Goal: Transaction & Acquisition: Purchase product/service

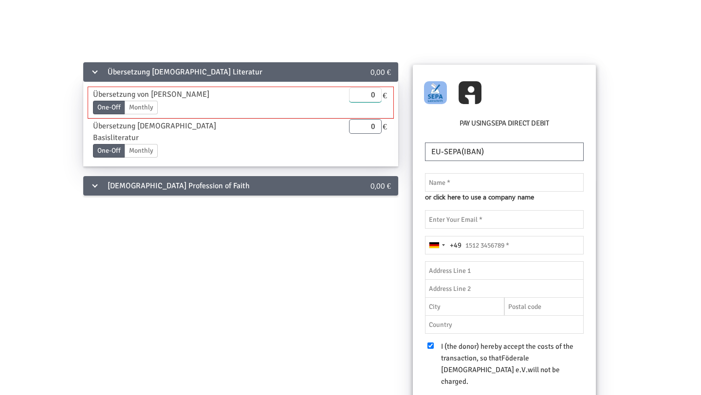
click at [366, 100] on input "0" at bounding box center [365, 95] width 33 height 15
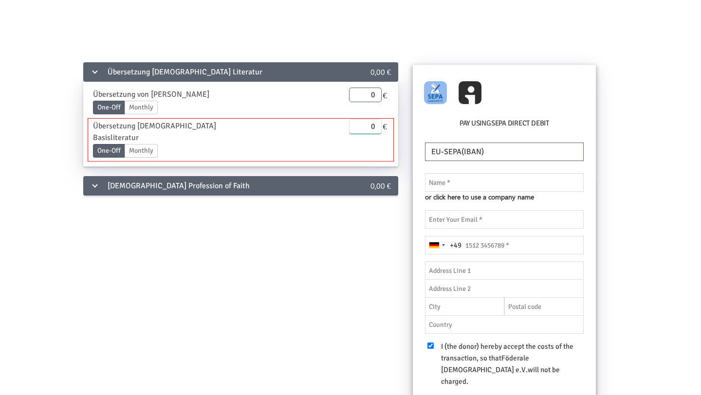
click at [370, 132] on input "0" at bounding box center [365, 126] width 33 height 15
type input "20.00"
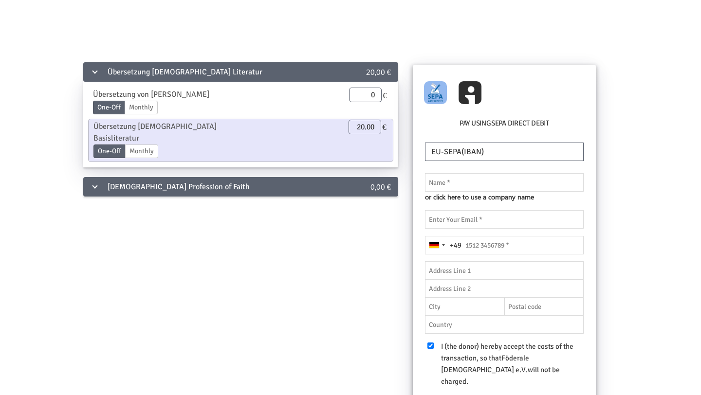
click at [347, 177] on div "[DEMOGRAPHIC_DATA] Profession of Faith 0,00 €" at bounding box center [240, 186] width 315 height 19
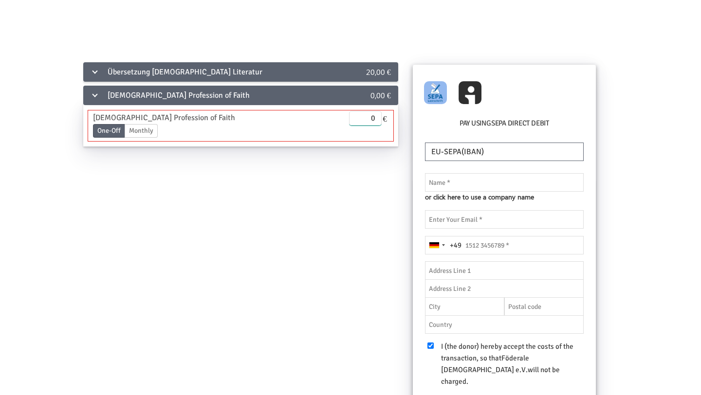
click at [367, 116] on input "0" at bounding box center [365, 118] width 33 height 15
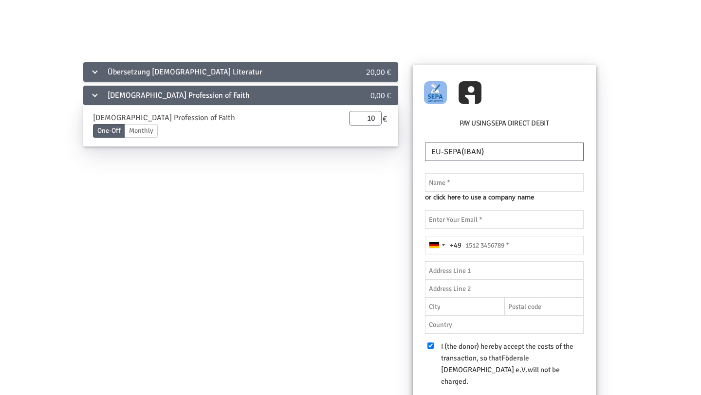
type input "10.00"
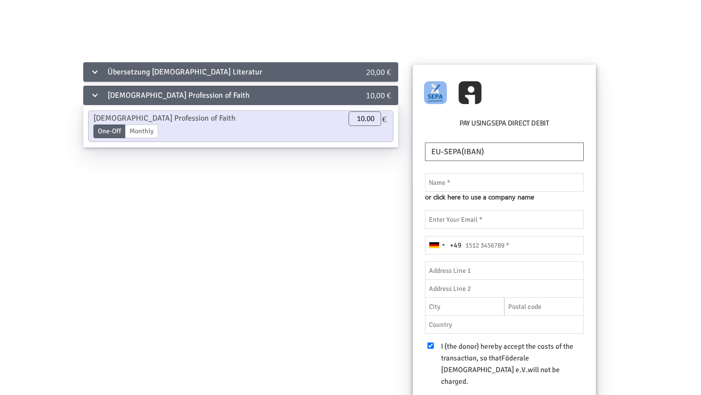
click at [610, 167] on div "Übersetzung [DEMOGRAPHIC_DATA] Literatur 20,00 € Übersetzung von [PERSON_NAME] …" at bounding box center [350, 277] width 659 height 432
click at [508, 155] on select "EU-SEPA(IBAN) UnitedStates(ACH) UnitedKingdom(BACS) [GEOGRAPHIC_DATA](BECS) [GE…" at bounding box center [504, 152] width 159 height 19
click at [500, 148] on select "EU-SEPA(IBAN) UnitedStates(ACH) UnitedKingdom(BACS) [GEOGRAPHIC_DATA](BECS) [GE…" at bounding box center [504, 152] width 159 height 19
select select "GBP"
click at [481, 186] on input "text" at bounding box center [504, 182] width 159 height 19
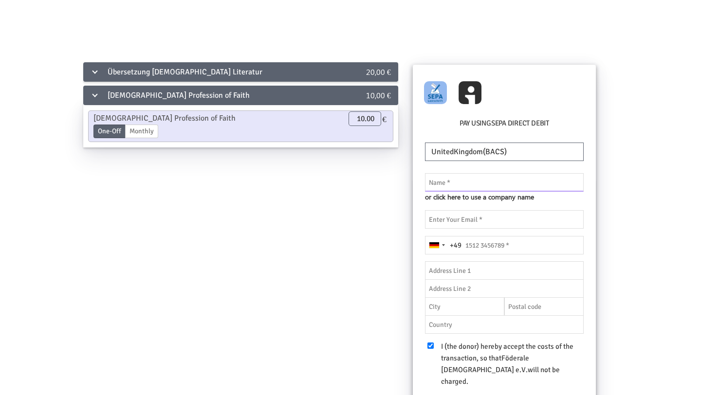
type input "[PERSON_NAME]"
type input "[PERSON_NAME][EMAIL_ADDRESS][DOMAIN_NAME]"
type input "[STREET_ADDRESS]"
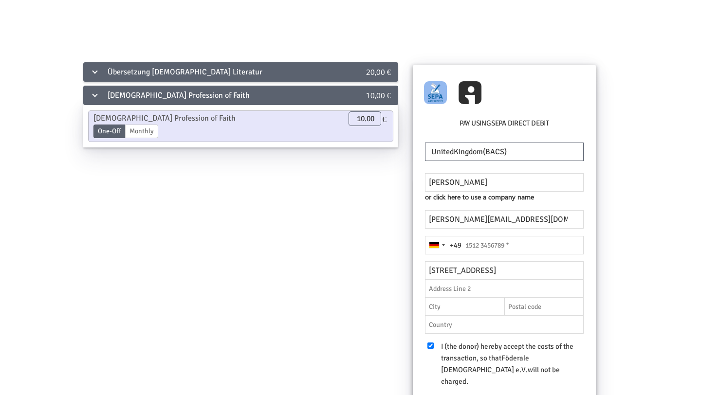
type input "[GEOGRAPHIC_DATA]"
type input "L18 3EN"
type input "[GEOGRAPHIC_DATA]"
type input "7847456980"
type input "College View 14"
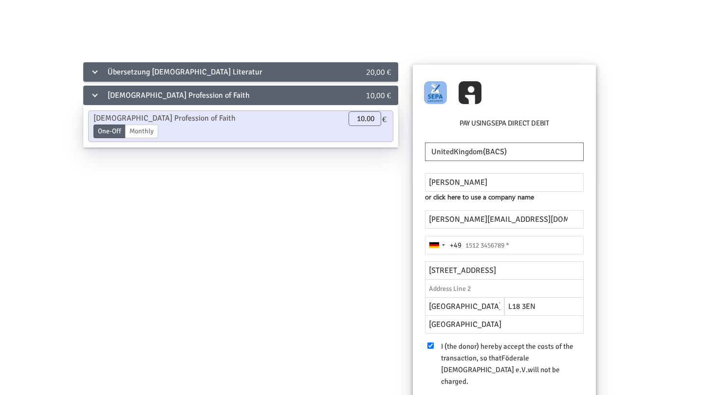
type input "DEWSBURY"
type input "WF13 2AN"
type input "[STREET_ADDRESS]"
type input "[GEOGRAPHIC_DATA]"
type input "L18 3EN"
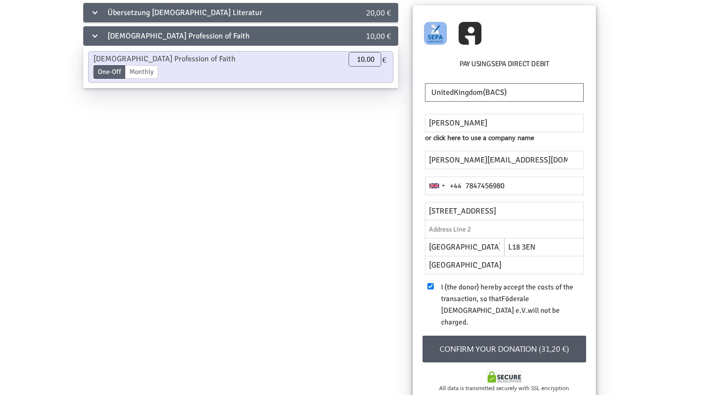
scroll to position [60, 0]
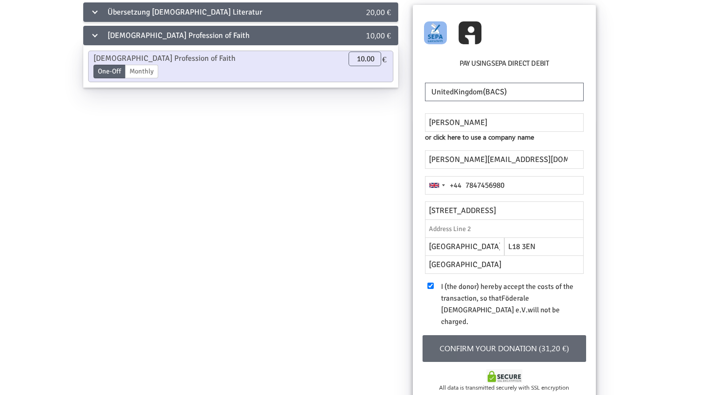
click at [499, 340] on button "Confirm your donation (31,20 €)" at bounding box center [505, 348] width 164 height 27
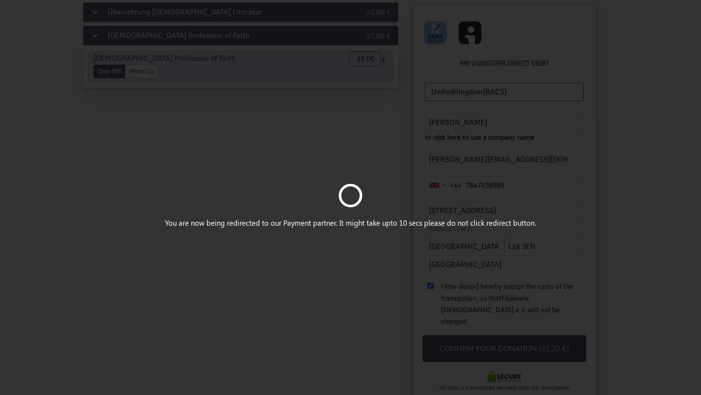
click at [352, 208] on div at bounding box center [350, 198] width 24 height 28
click at [419, 356] on div "You are now being redirected to our Payment partner. It might take upto 10 secs…" at bounding box center [350, 197] width 701 height 395
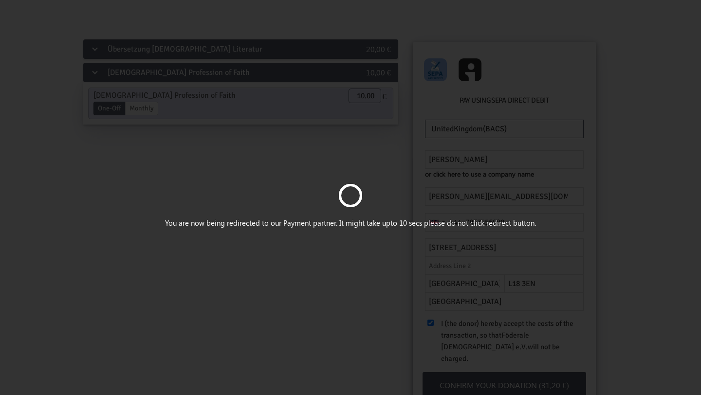
scroll to position [0, 0]
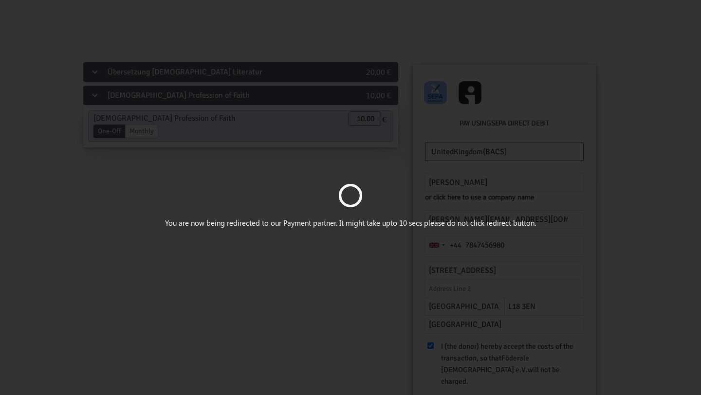
click at [452, 93] on div "You are now being redirected to our Payment partner. It might take upto 10 secs…" at bounding box center [350, 197] width 701 height 395
click at [470, 98] on div "You are now being redirected to our Payment partner. It might take upto 10 secs…" at bounding box center [350, 197] width 701 height 395
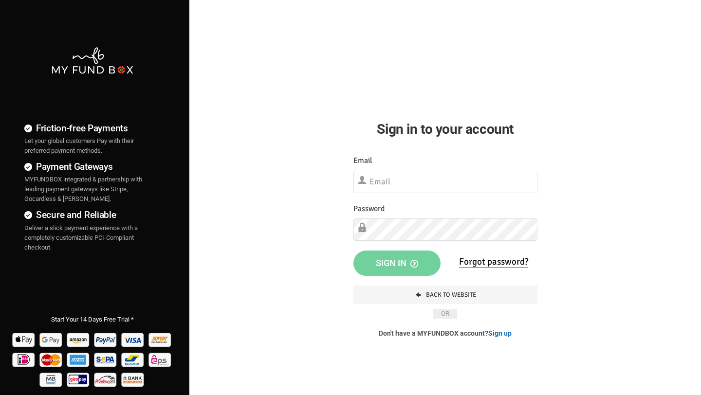
click at [497, 332] on link "Sign up" at bounding box center [499, 334] width 23 height 8
click at [64, 143] on span "Let your global customers Pay with their preferred payment methods." at bounding box center [79, 145] width 110 height 17
click at [74, 200] on span "MYFUNDBOX integrated & partnership with leading payment gateways like Stripe, G…" at bounding box center [83, 189] width 118 height 27
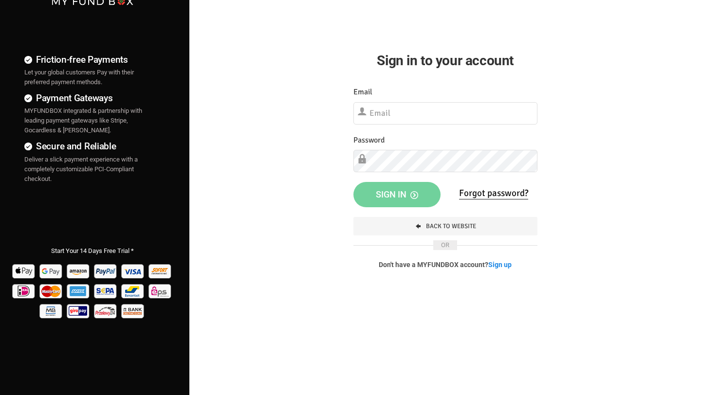
scroll to position [104, 0]
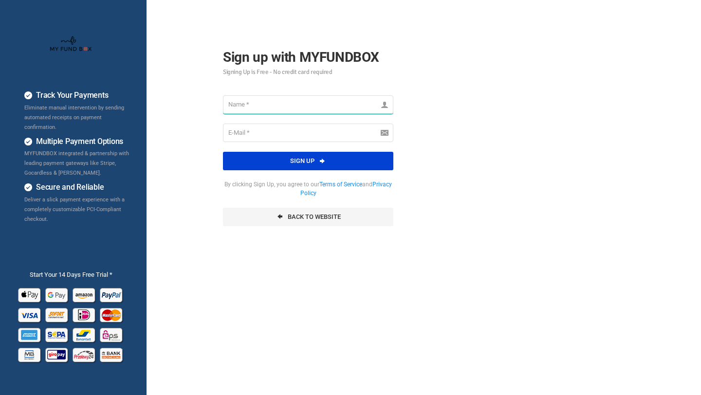
click at [260, 106] on input "text" at bounding box center [308, 104] width 170 height 19
type input "[PERSON_NAME][EMAIL_ADDRESS][DOMAIN_NAME]"
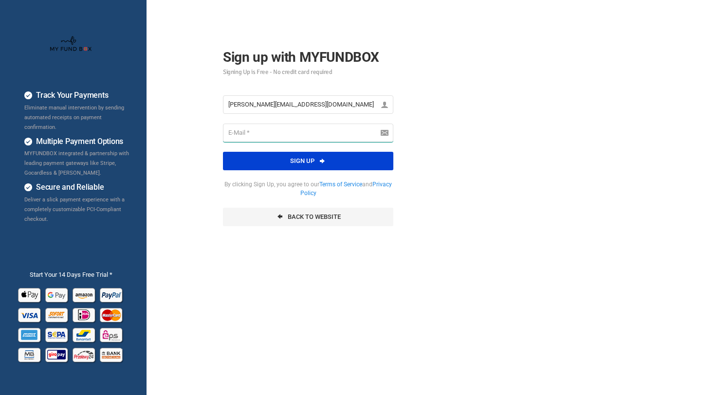
click at [268, 130] on input "email" at bounding box center [308, 133] width 170 height 19
type input "[PERSON_NAME][EMAIL_ADDRESS][DOMAIN_NAME]"
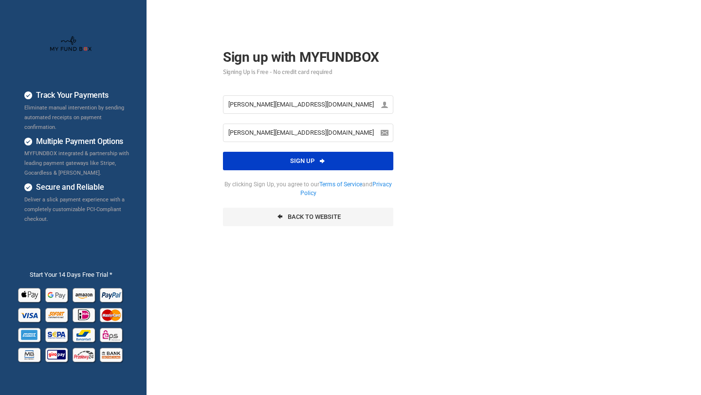
click at [302, 162] on button "Sign up" at bounding box center [308, 161] width 170 height 19
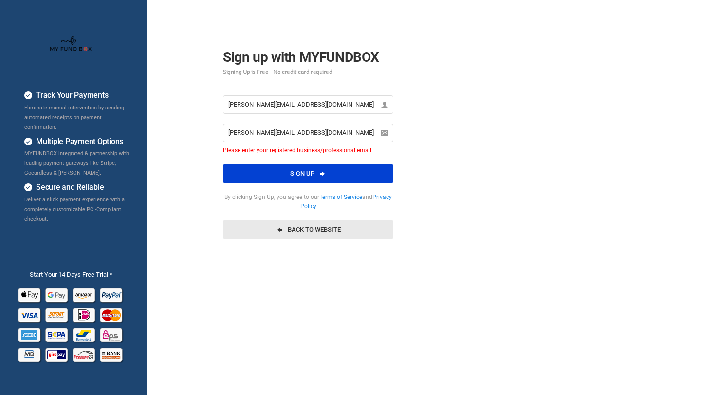
click at [283, 234] on link "Back To Website" at bounding box center [308, 230] width 170 height 19
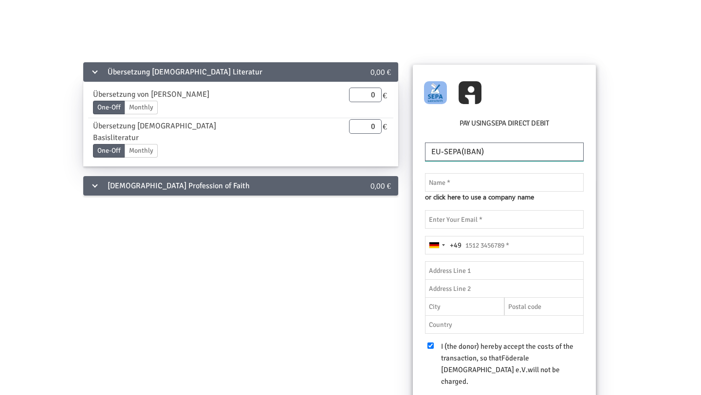
click at [473, 146] on select "EU-SEPA(IBAN) UnitedStates(ACH) UnitedKingdom(BACS) [GEOGRAPHIC_DATA](BECS) [GE…" at bounding box center [504, 152] width 159 height 19
select select "GBP"
click at [471, 90] on img at bounding box center [470, 92] width 23 height 23
radio input "true"
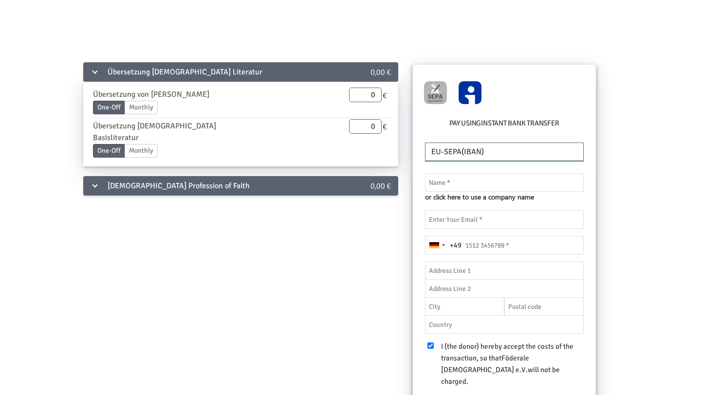
click at [464, 147] on select "EU-SEPA(IBAN) UnitedKingdom(BACS)" at bounding box center [504, 152] width 159 height 19
select select "GBP"
click at [469, 188] on input "text" at bounding box center [504, 182] width 159 height 19
type input "[PERSON_NAME]"
type input "[PERSON_NAME][EMAIL_ADDRESS][DOMAIN_NAME]"
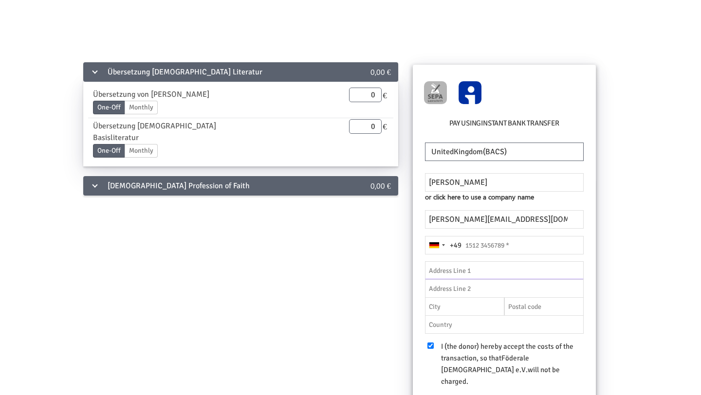
type input "[STREET_ADDRESS]"
type input "[GEOGRAPHIC_DATA]"
type input "L18 3EN"
type input "[GEOGRAPHIC_DATA]"
type input "7847456980"
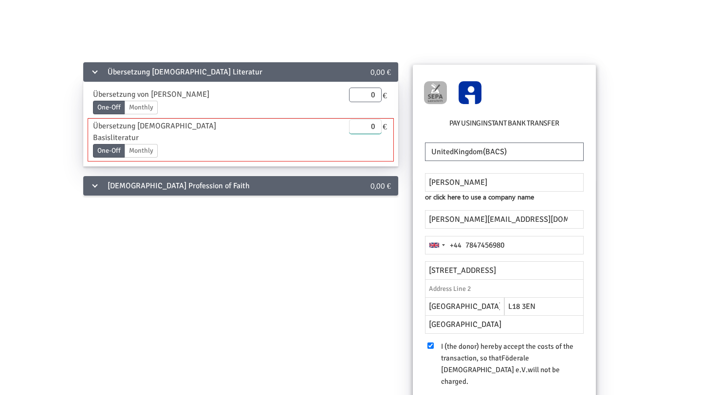
click at [369, 125] on input "0" at bounding box center [365, 126] width 33 height 15
type input "20.00"
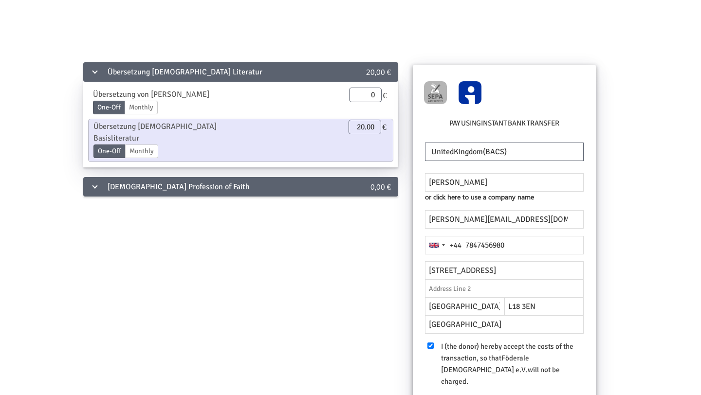
click at [345, 177] on div "[DEMOGRAPHIC_DATA] Profession of Faith 0,00 €" at bounding box center [240, 186] width 315 height 19
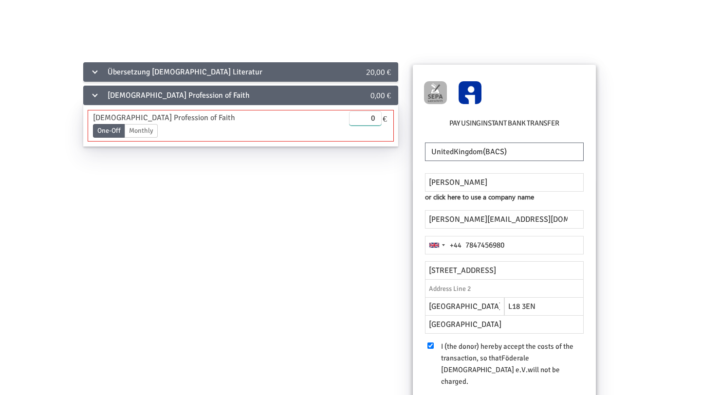
click at [364, 118] on input "0" at bounding box center [365, 118] width 33 height 15
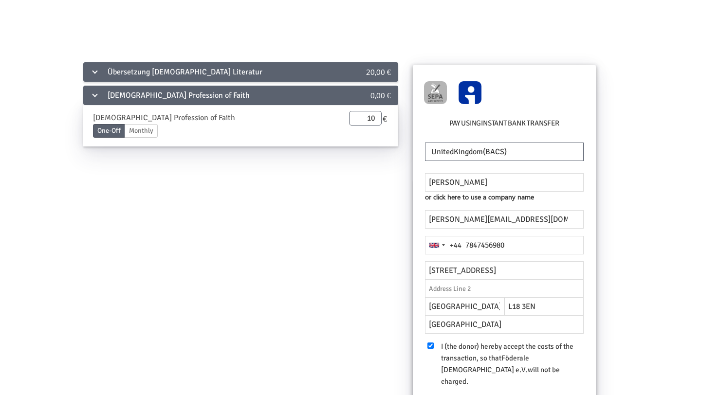
type input "10.00"
click at [400, 257] on div "Übersetzung Islamischer Literatur 20,00 € Übersetzung von Sahih Al-Bukhary One-…" at bounding box center [350, 277] width 659 height 432
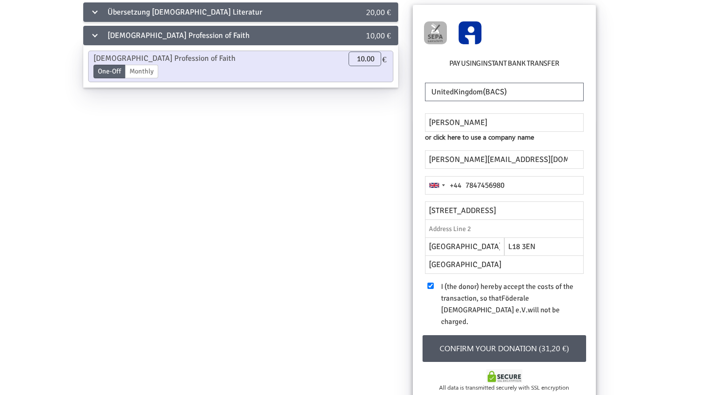
scroll to position [61, 0]
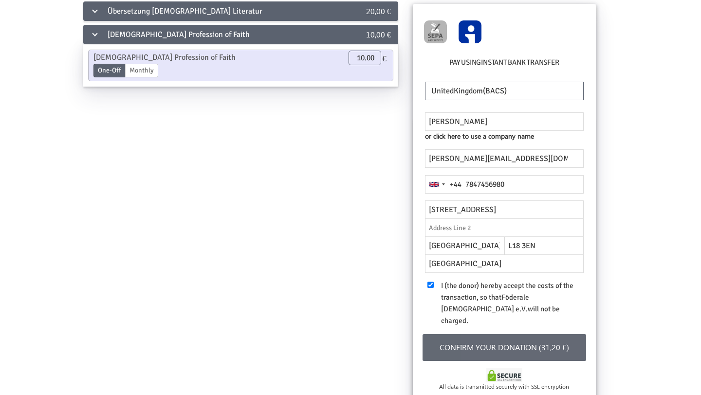
click at [503, 345] on button "Confirm your donation (31,20 €)" at bounding box center [505, 347] width 164 height 27
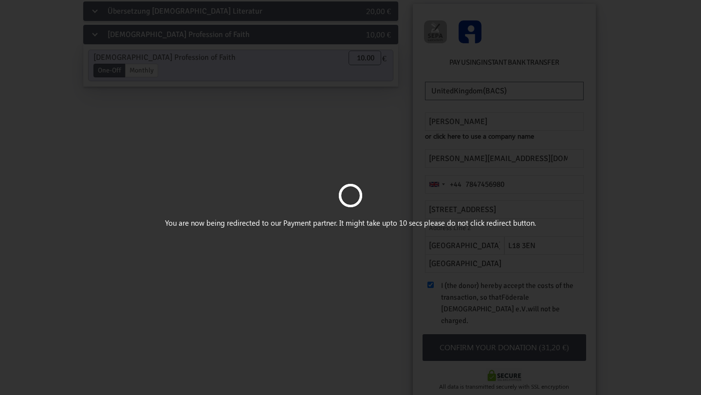
click at [469, 45] on div "You are now being redirected to our Payment partner. It might take upto 10 secs…" at bounding box center [350, 197] width 701 height 395
click at [441, 40] on div "You are now being redirected to our Payment partner. It might take upto 10 secs…" at bounding box center [350, 197] width 701 height 395
click at [475, 33] on div "You are now being redirected to our Payment partner. It might take upto 10 secs…" at bounding box center [350, 197] width 701 height 395
click at [435, 29] on div "You are now being redirected to our Payment partner. It might take upto 10 secs…" at bounding box center [350, 197] width 701 height 395
